Goal: Check status

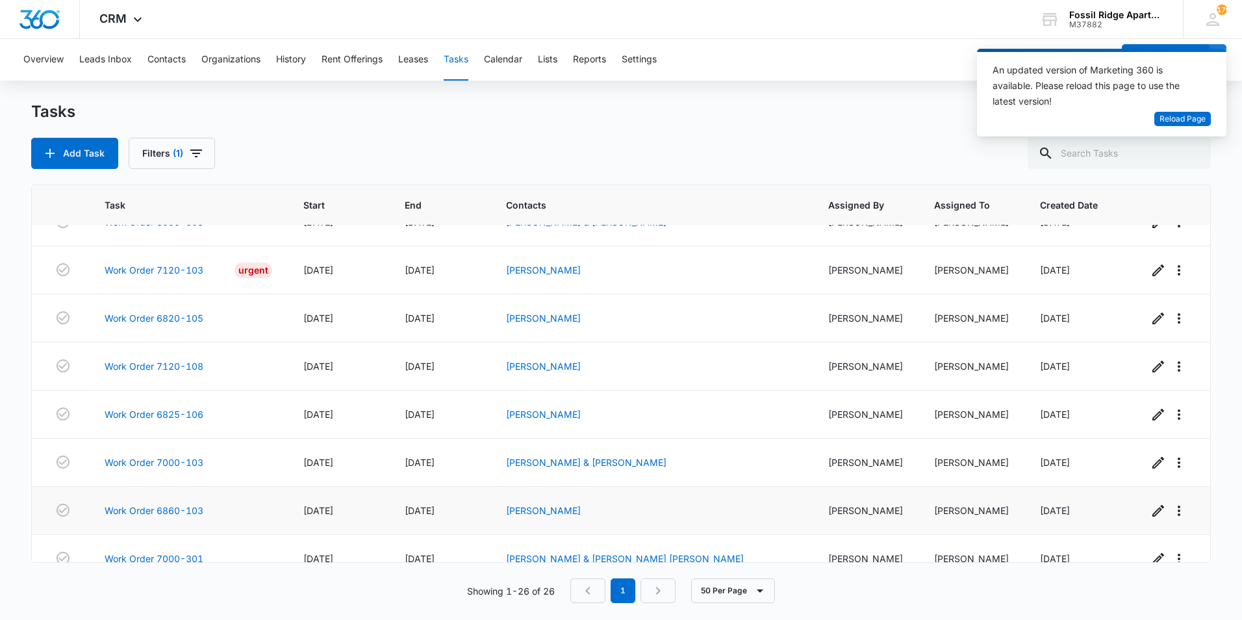
scroll to position [913, 0]
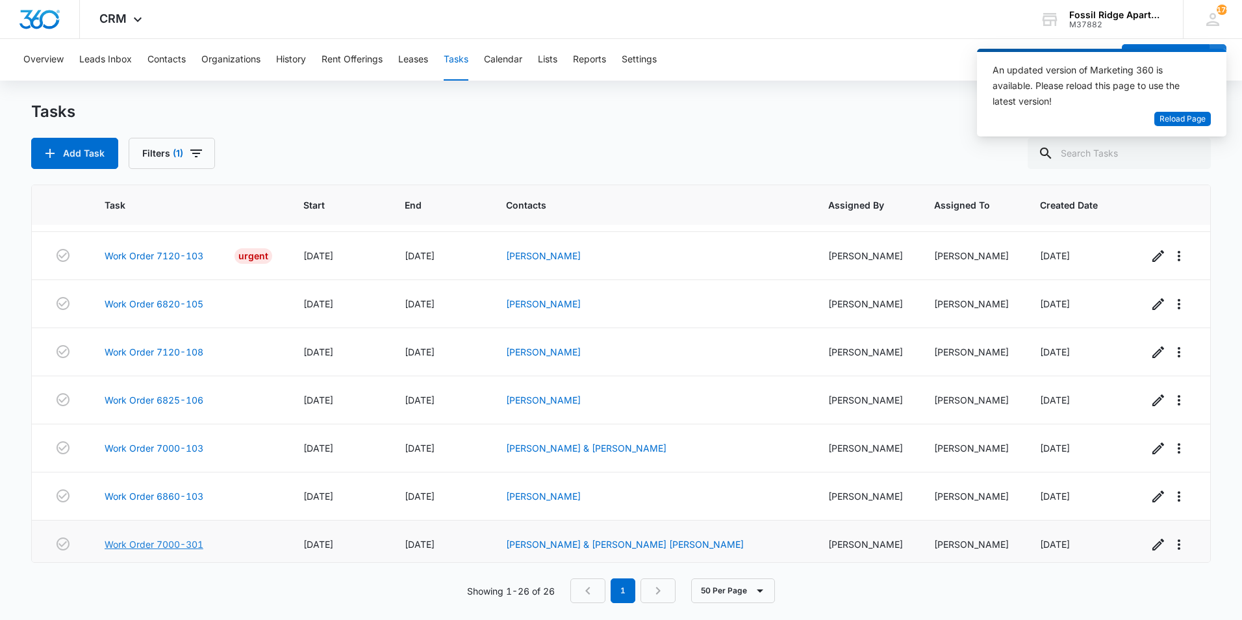
click at [180, 537] on link "Work Order 7000-301" at bounding box center [154, 544] width 99 height 14
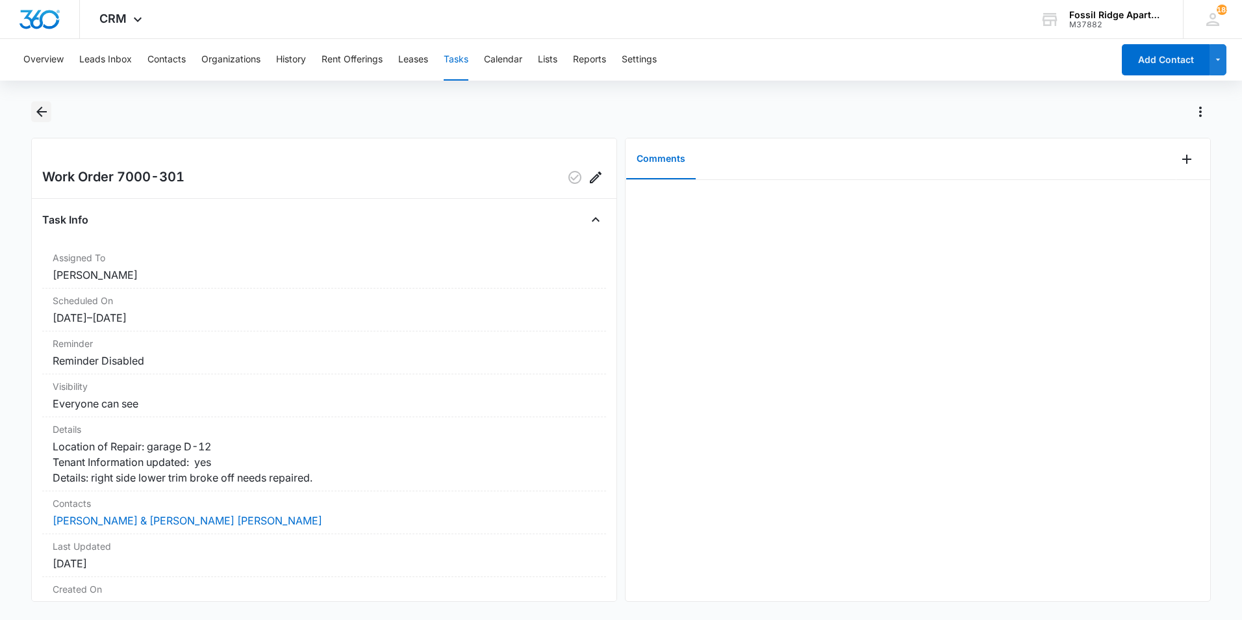
click at [44, 107] on icon "Back" at bounding box center [42, 112] width 16 height 16
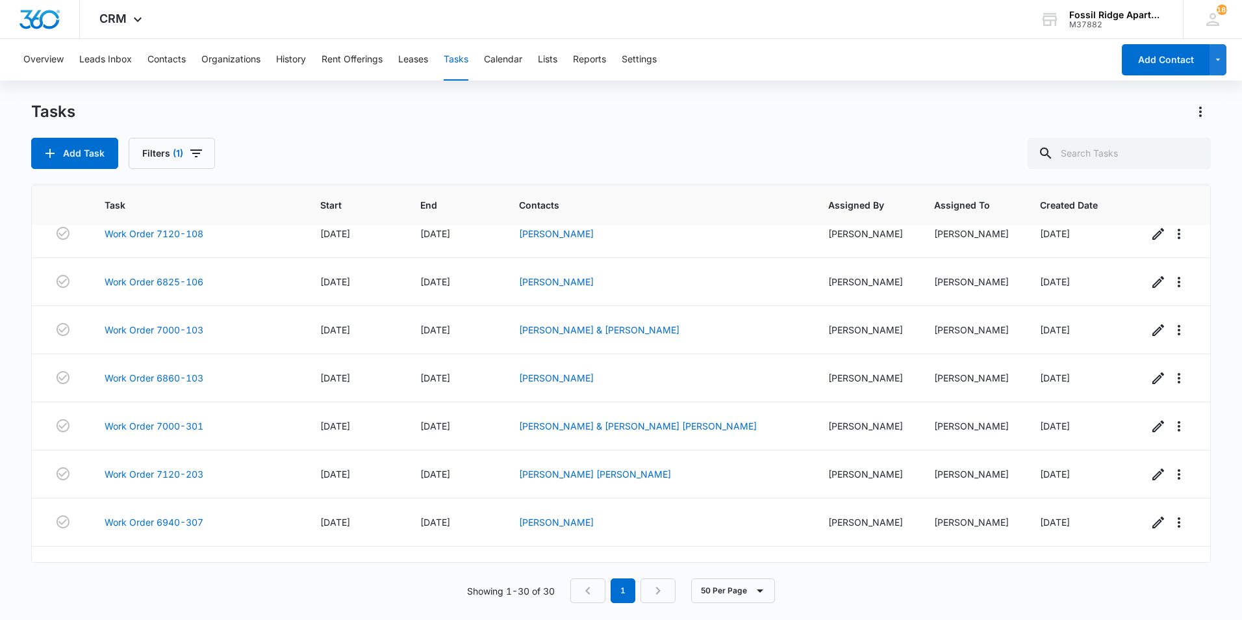
scroll to position [1105, 0]
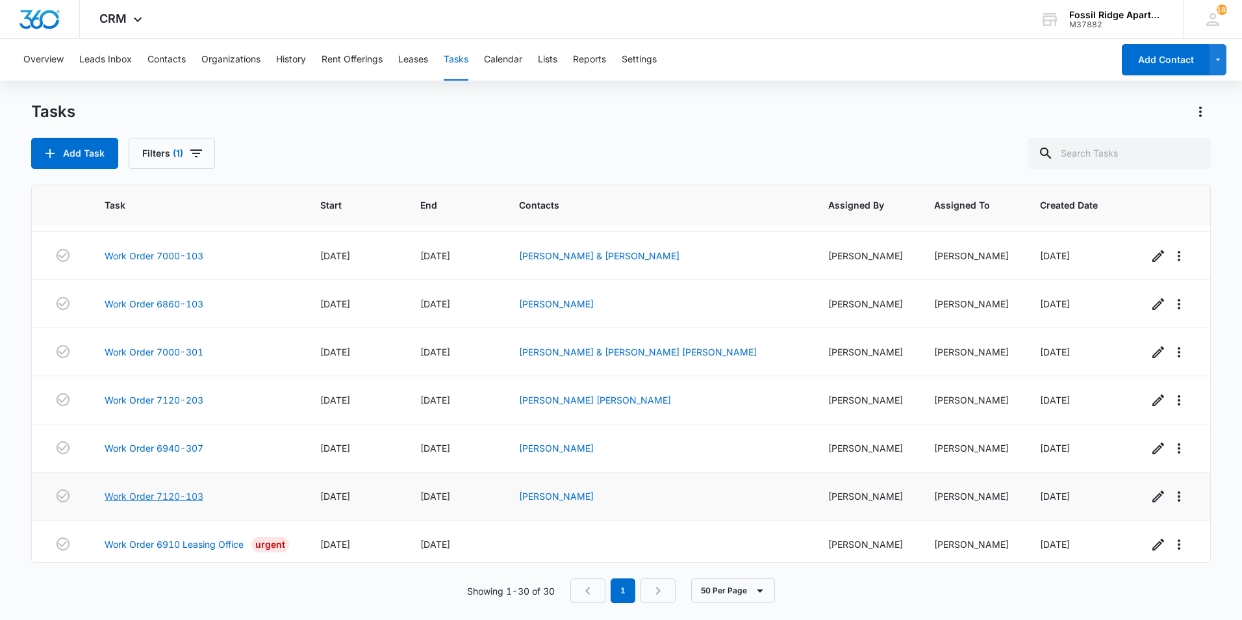
click at [152, 489] on link "Work Order 7120-103" at bounding box center [154, 496] width 99 height 14
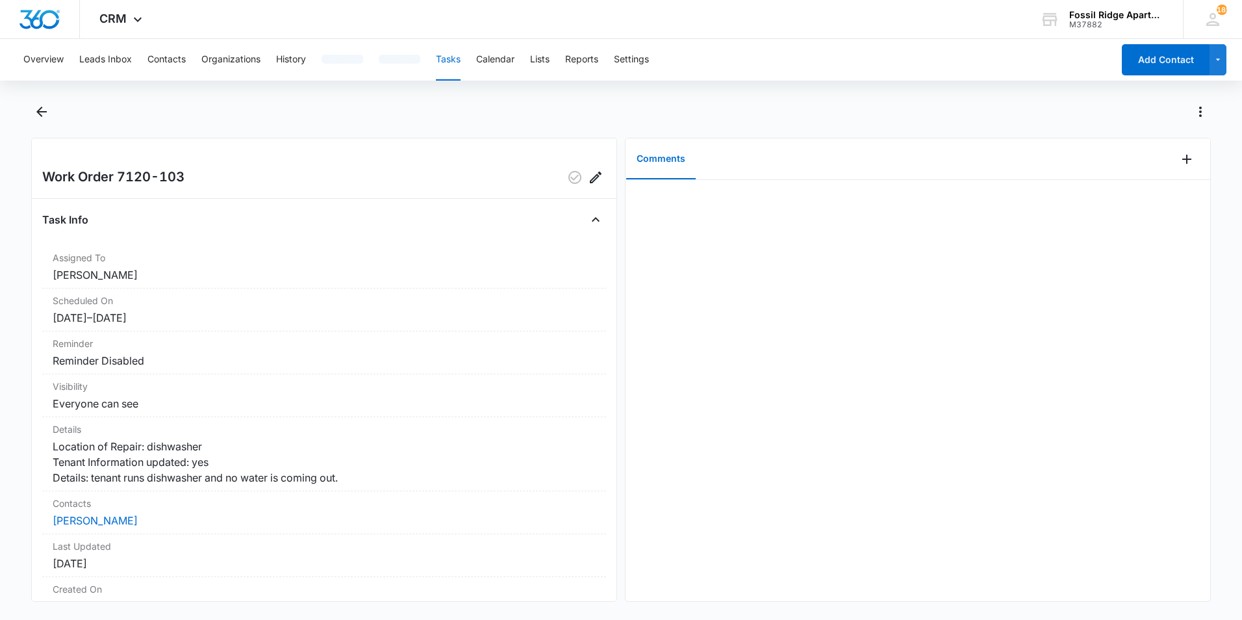
scroll to position [124, 0]
